Goal: Information Seeking & Learning: Learn about a topic

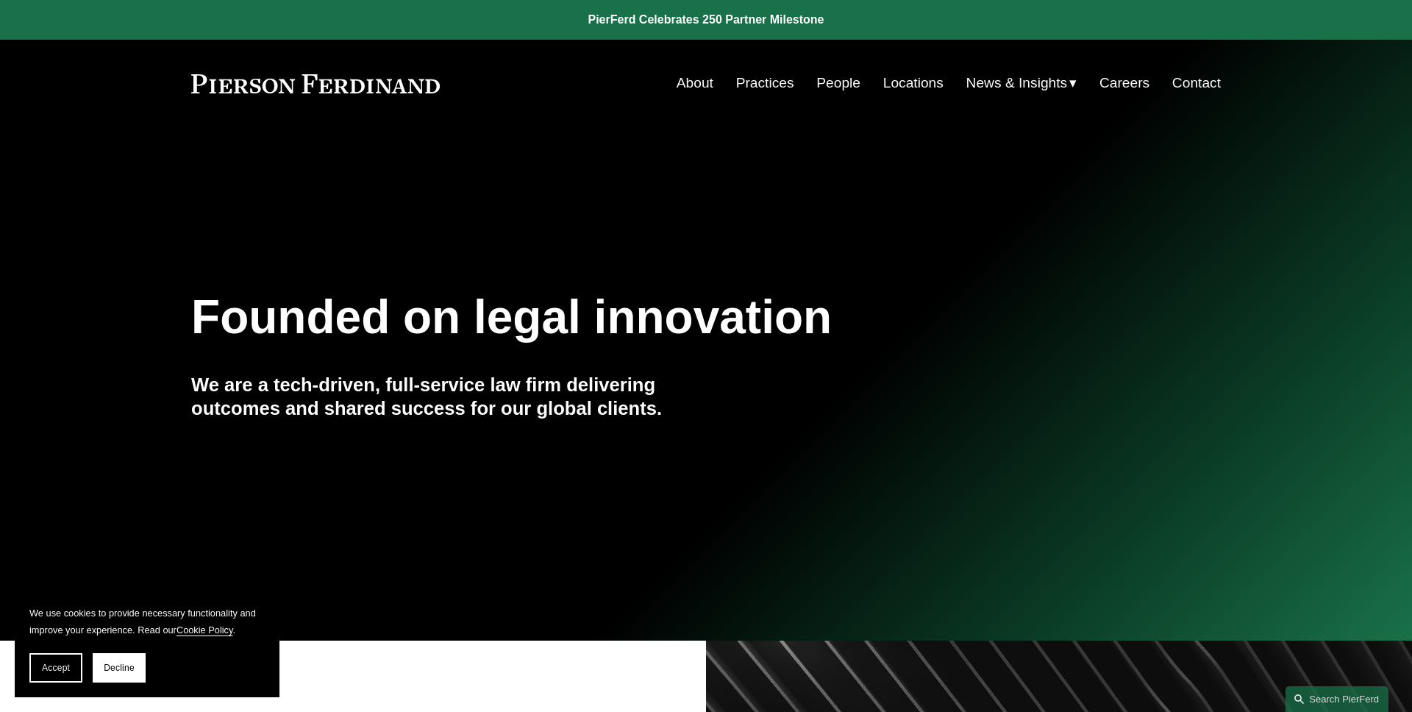
click at [50, 665] on span "Accept" at bounding box center [56, 667] width 28 height 10
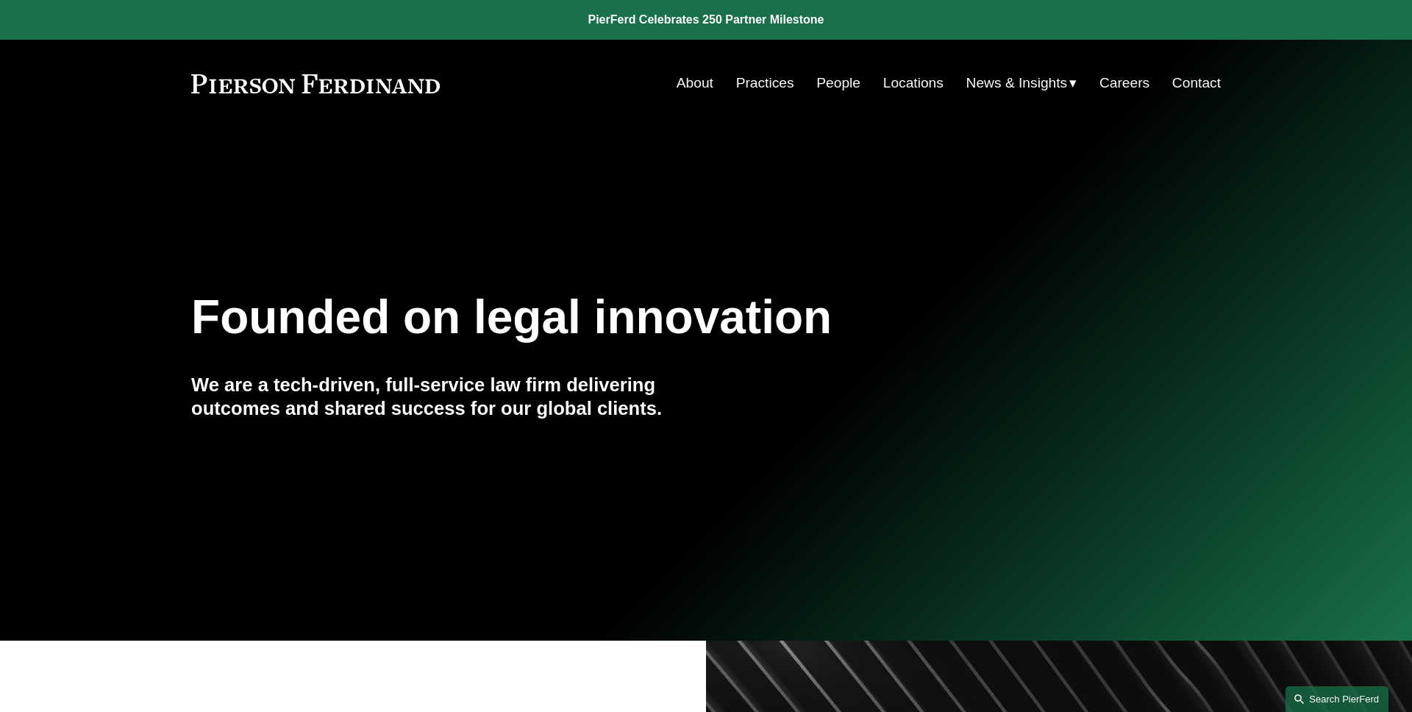
click at [1328, 691] on link "Search this site" at bounding box center [1336, 699] width 103 height 26
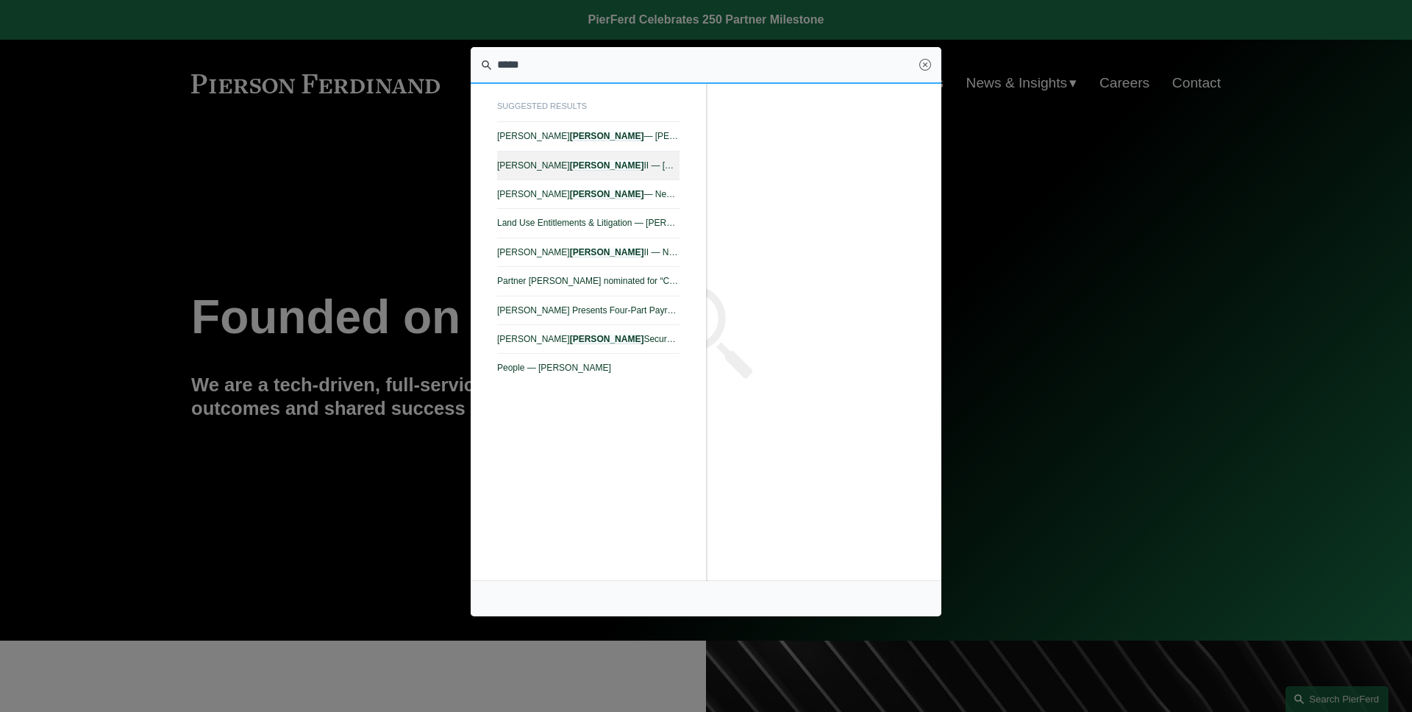
click at [578, 174] on link "[PERSON_NAME] — [PERSON_NAME]" at bounding box center [588, 165] width 182 height 29
type input "*****"
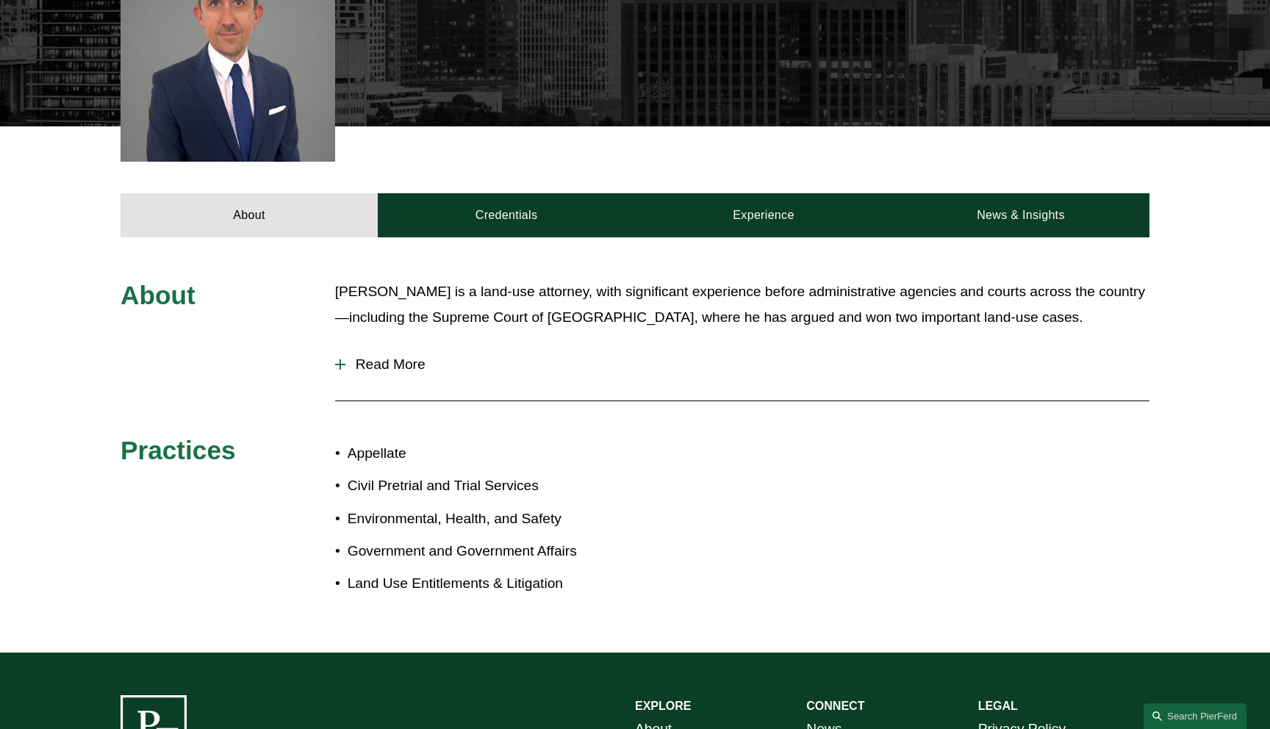
scroll to position [583, 0]
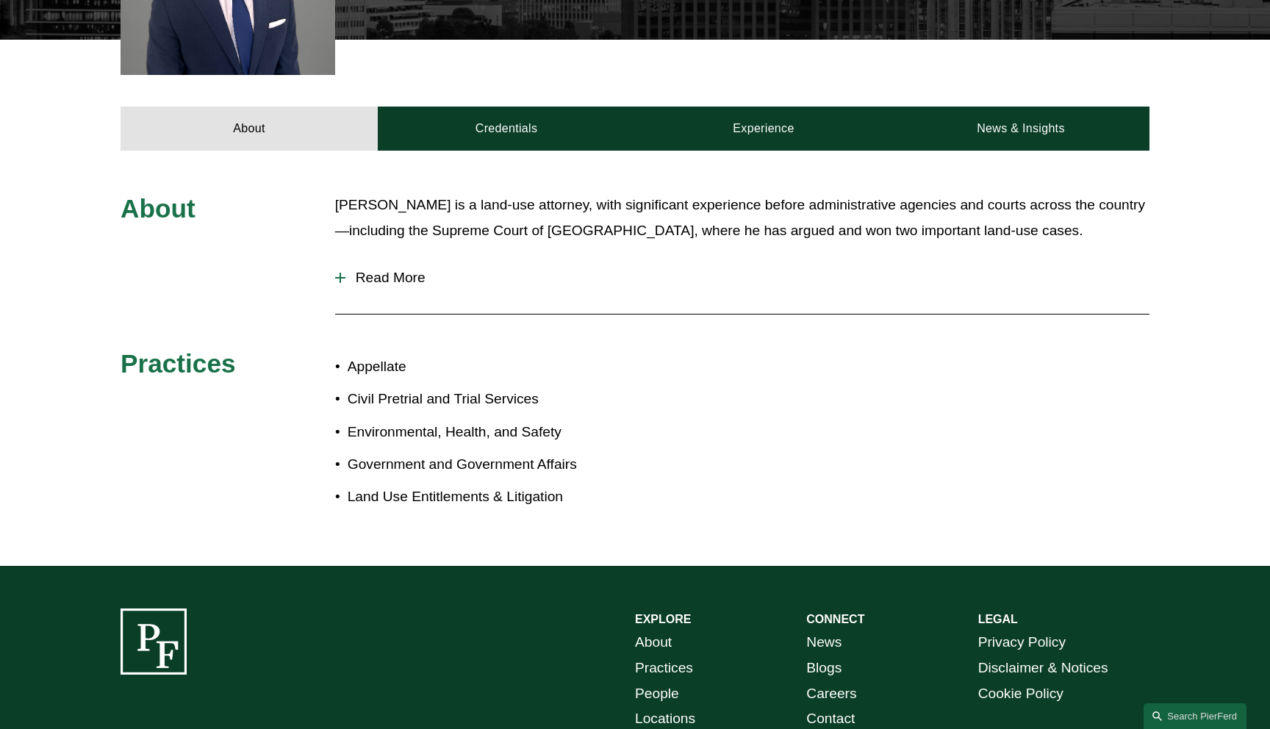
click at [395, 270] on span "Read More" at bounding box center [748, 278] width 804 height 16
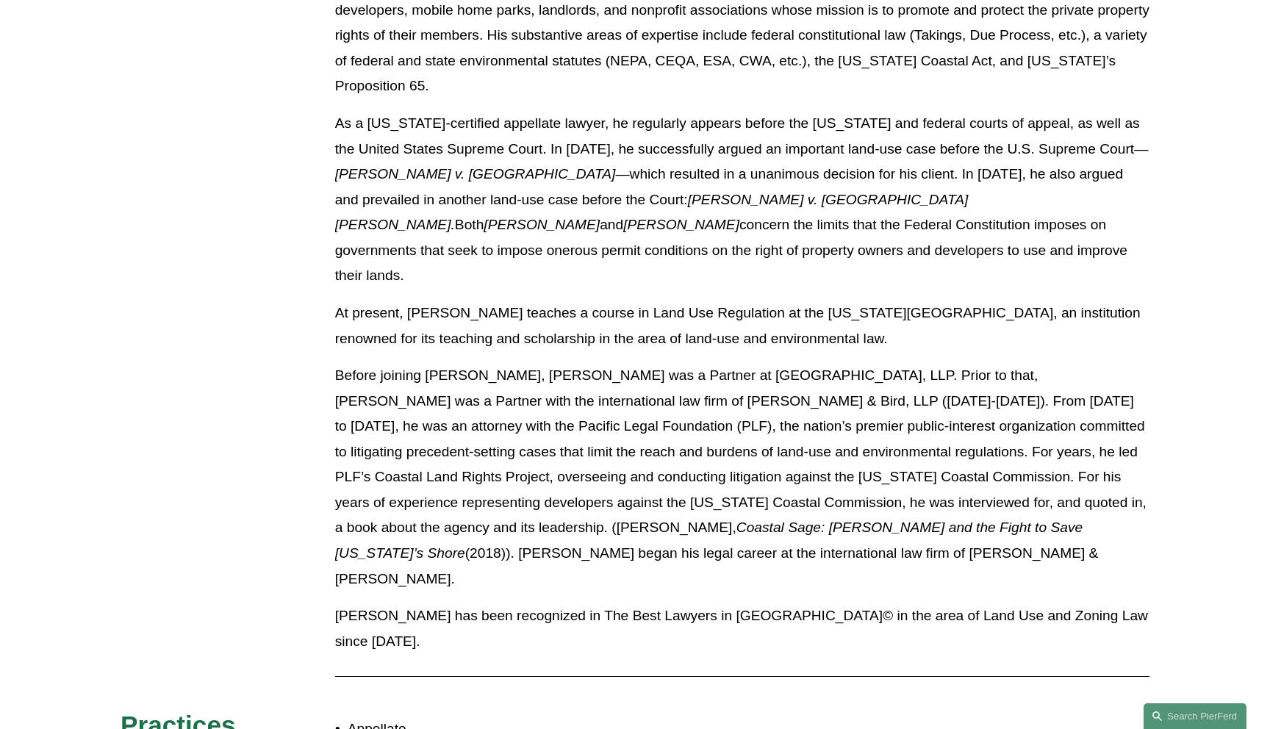
scroll to position [907, 0]
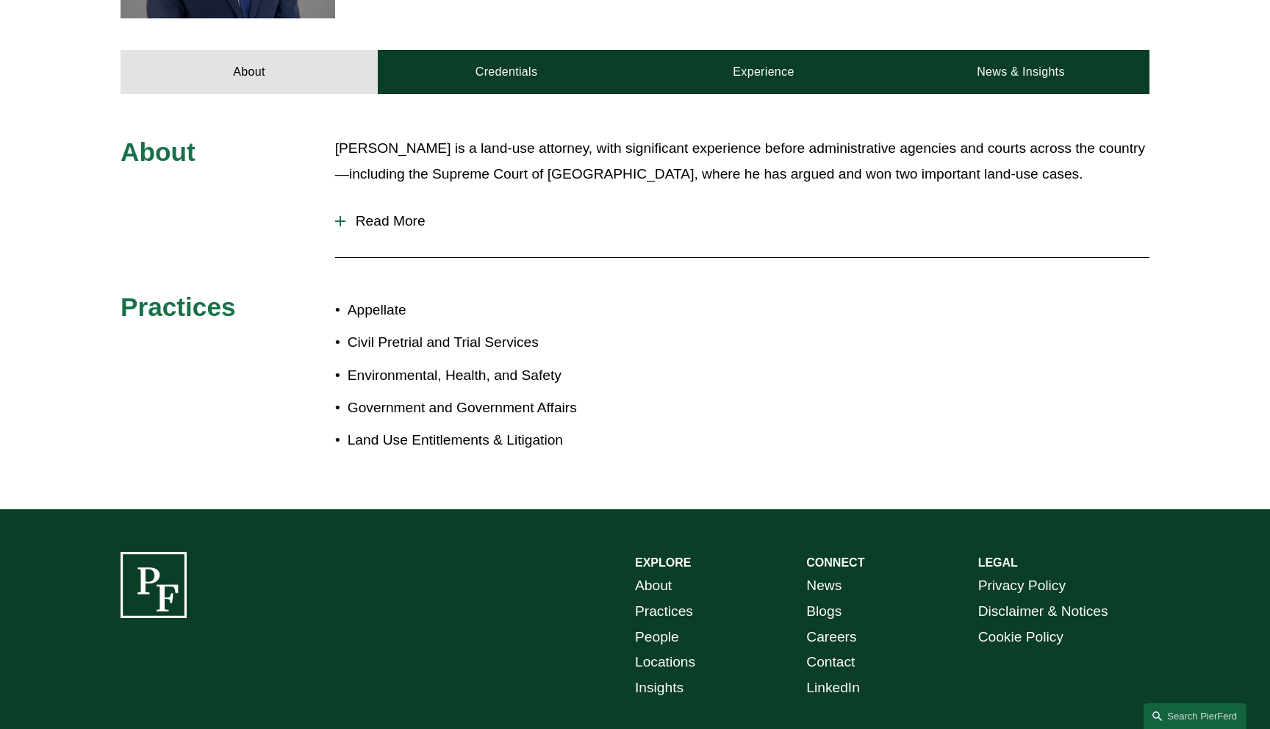
scroll to position [732, 0]
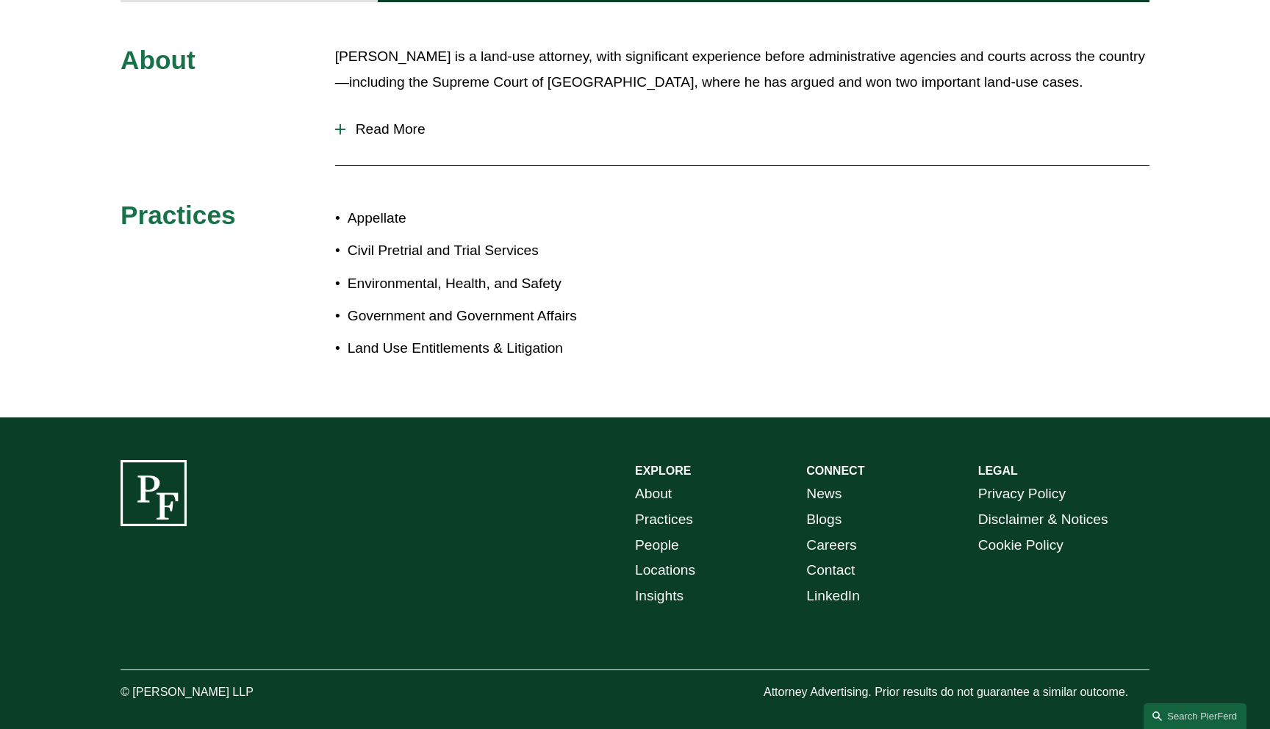
click at [411, 121] on span "Read More" at bounding box center [748, 129] width 804 height 16
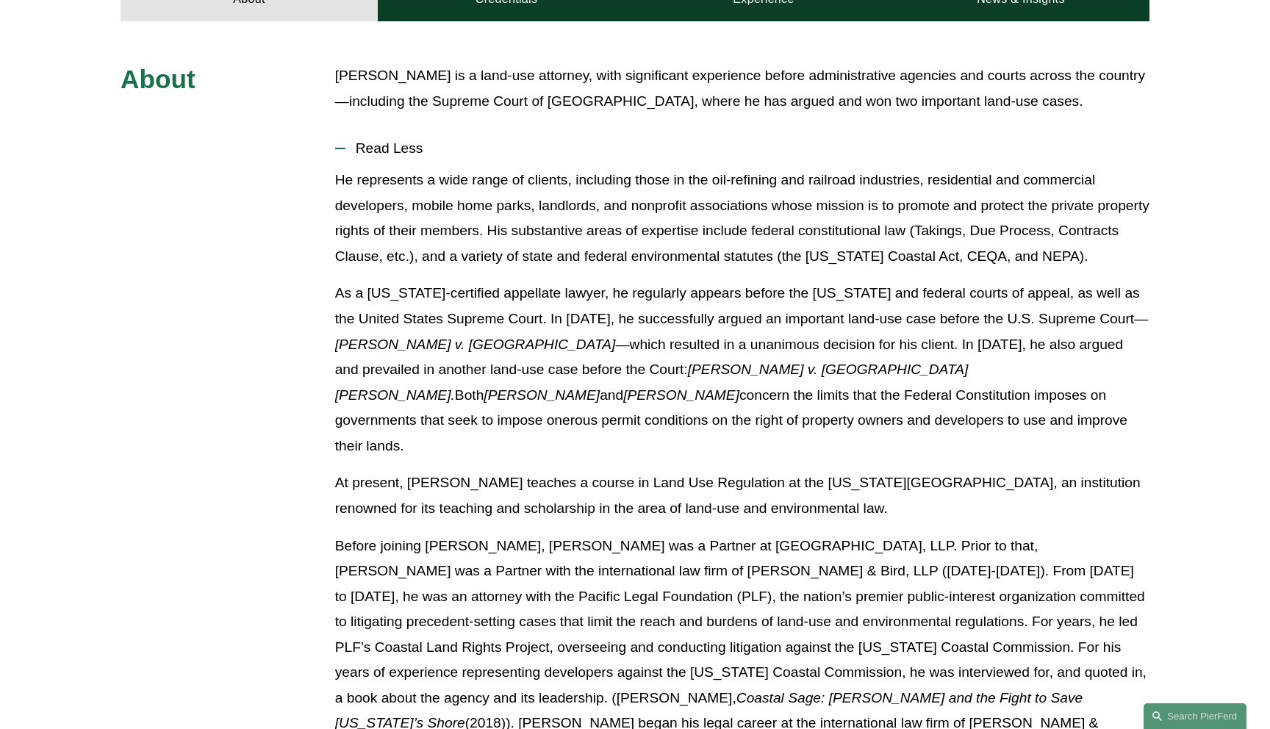
scroll to position [686, 0]
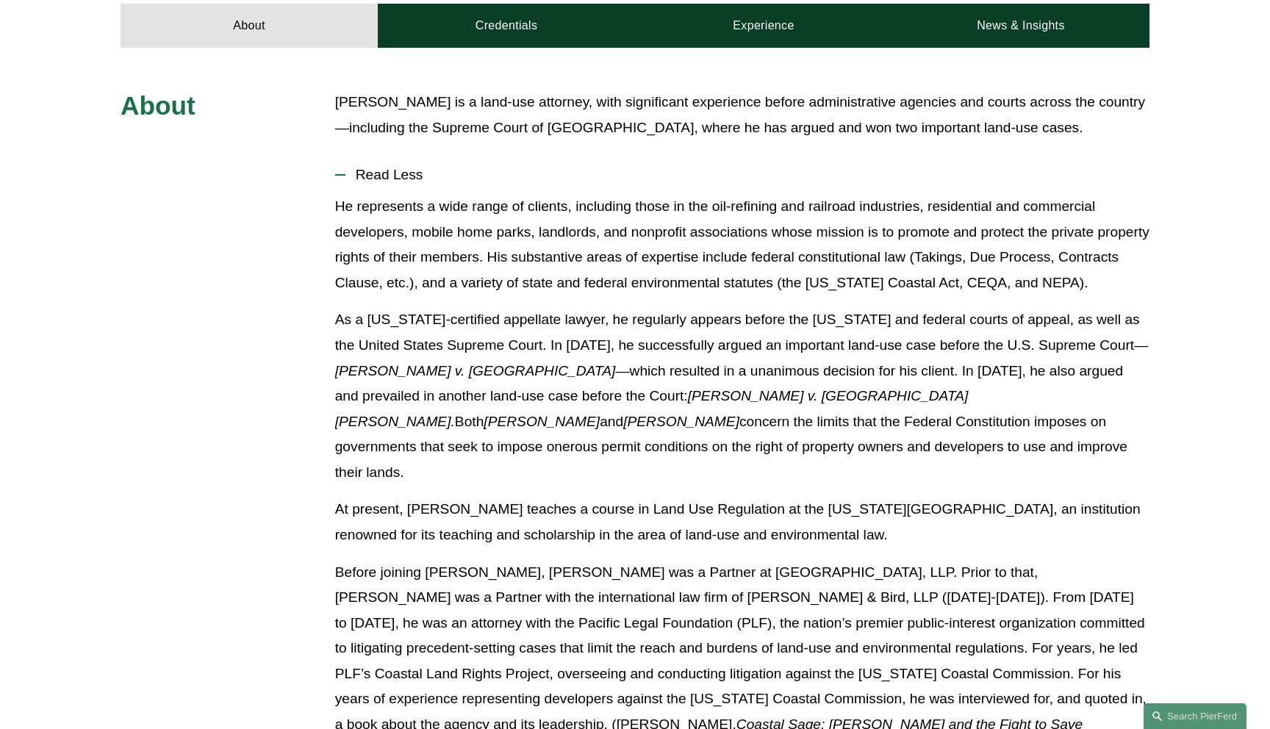
click at [408, 167] on span "Read Less" at bounding box center [748, 175] width 804 height 16
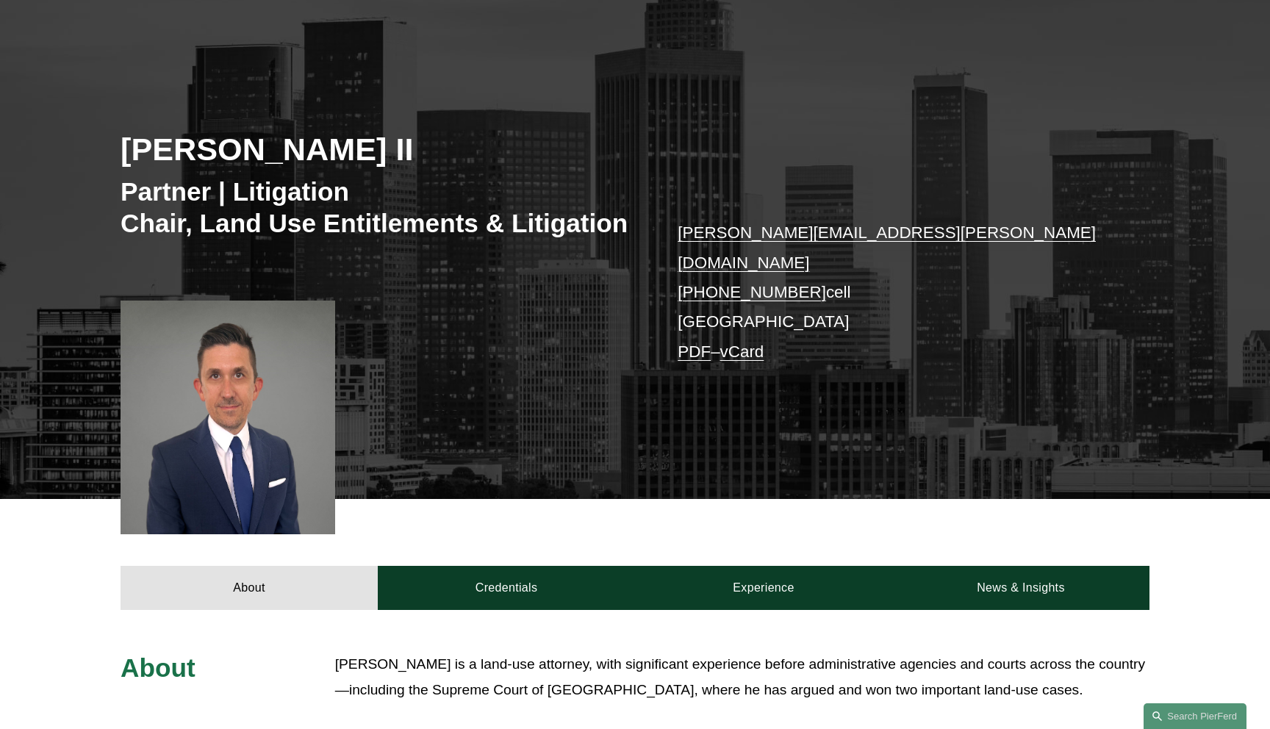
scroll to position [0, 0]
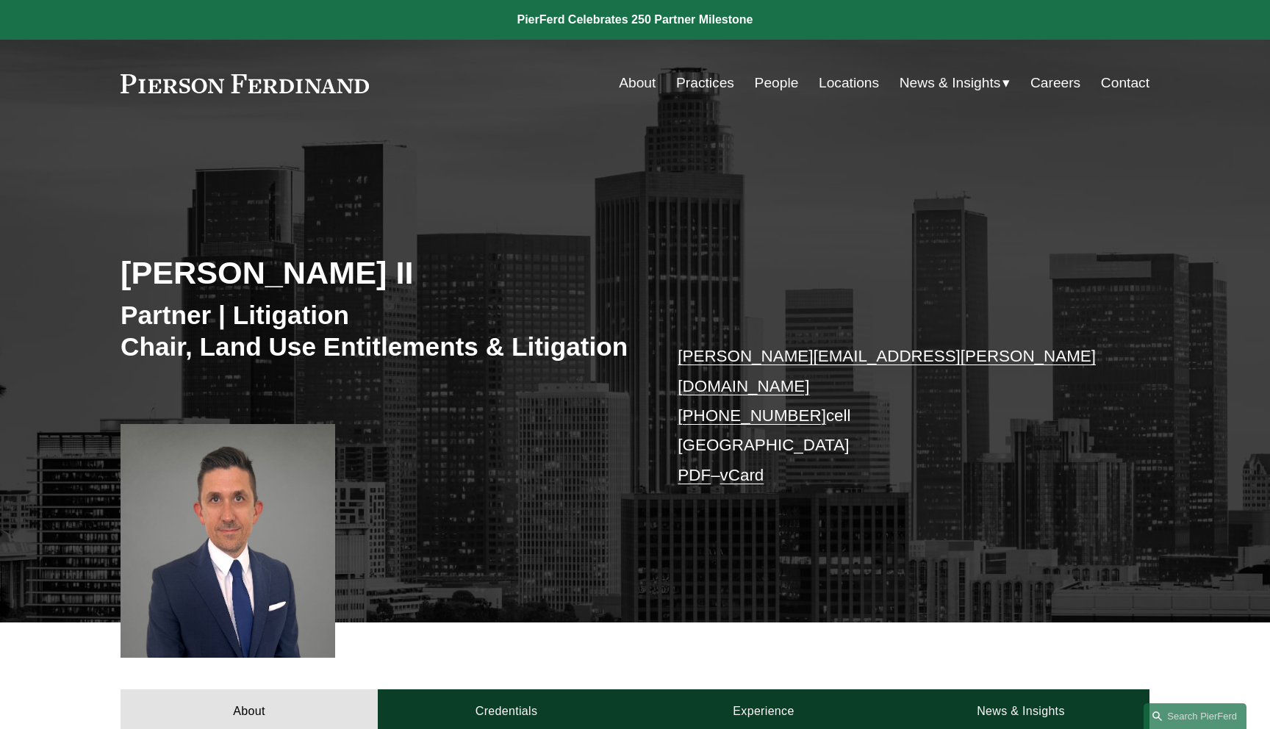
click at [545, 211] on div "Paul Beard II Partner | Litigation Chair, Land Use Entitlements & Litigation pa…" at bounding box center [635, 394] width 1270 height 458
